Goal: Information Seeking & Learning: Learn about a topic

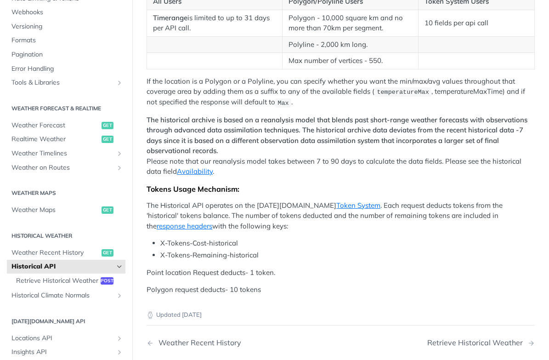
scroll to position [343, 0]
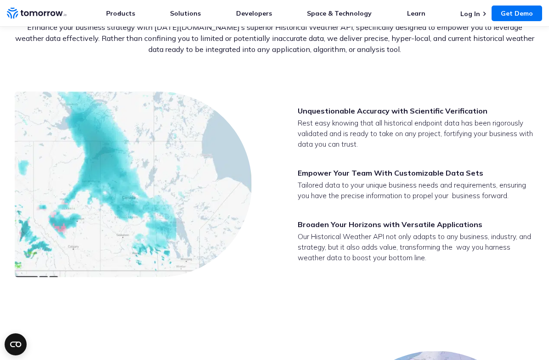
scroll to position [1457, 0]
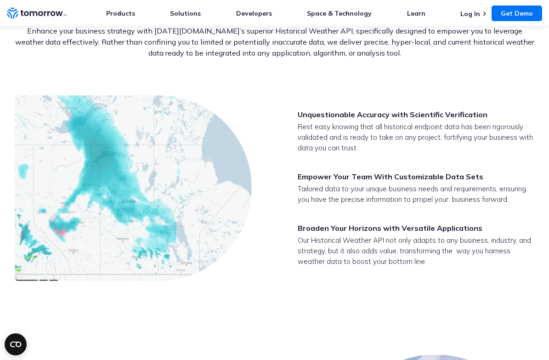
drag, startPoint x: 297, startPoint y: 53, endPoint x: 292, endPoint y: 32, distance: 21.8
click at [297, 53] on div "What Makes [DATE][DOMAIN_NAME]’s Historical Weather API Different? Enhance your…" at bounding box center [274, 48] width 549 height 93
click at [408, 135] on div "Unquestionable Accuracy with Scientific Verification Rest easy knowing that all…" at bounding box center [416, 187] width 237 height 157
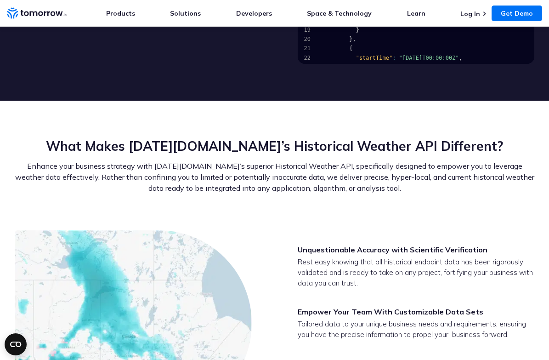
scroll to position [1316, 0]
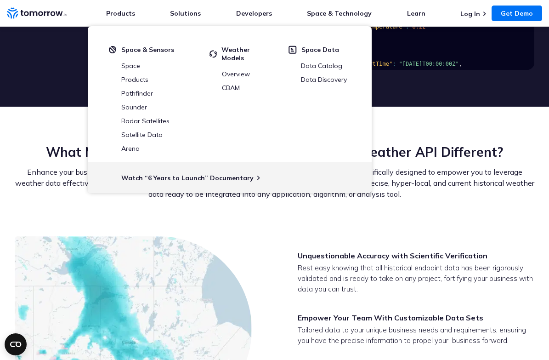
click at [392, 197] on div "What Makes [DATE][DOMAIN_NAME]’s Historical Weather API Different? Enhance your…" at bounding box center [274, 189] width 549 height 93
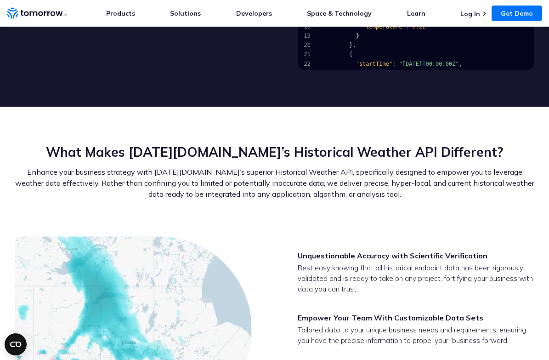
click at [414, 199] on div "What Makes [DATE][DOMAIN_NAME]’s Historical Weather API Different? Enhance your…" at bounding box center [274, 189] width 549 height 93
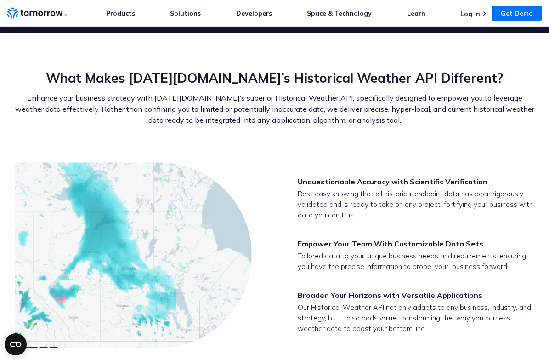
scroll to position [1393, 0]
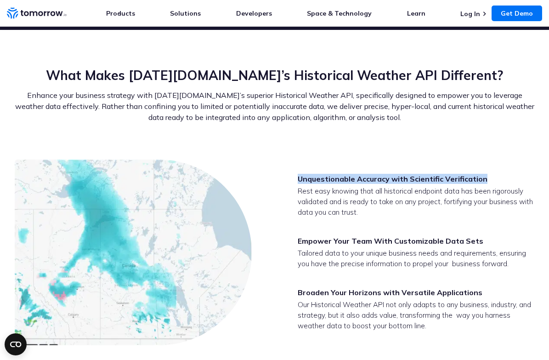
drag, startPoint x: 297, startPoint y: 156, endPoint x: 481, endPoint y: 158, distance: 184.2
click at [481, 159] on div "Unquestionable Accuracy with Scientific Verification Rest easy knowing that all…" at bounding box center [274, 252] width 549 height 186
copy h3 "Unquestionable Accuracy with Scientific Verification"
